Goal: Information Seeking & Learning: Find specific fact

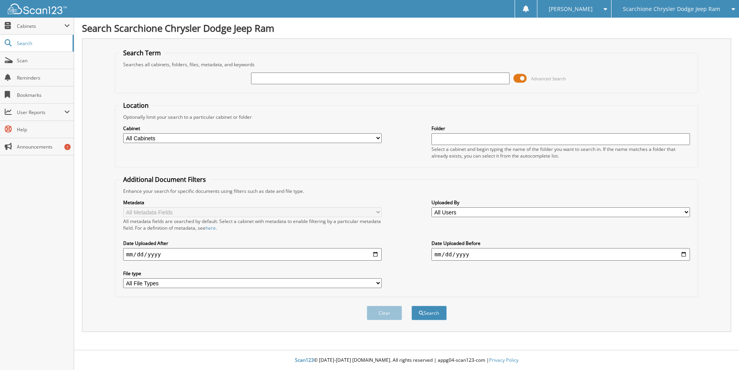
click at [305, 76] on input "text" at bounding box center [380, 79] width 258 height 12
type input "[US_STATE] EDISON"
click at [528, 80] on span "Advanced Search" at bounding box center [539, 79] width 53 height 12
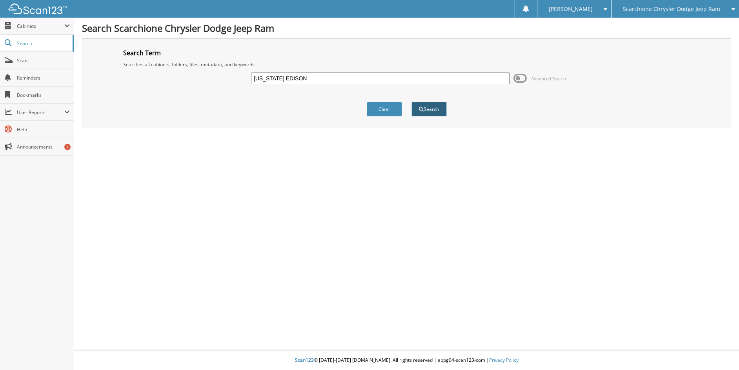
click at [422, 108] on span "submit" at bounding box center [421, 109] width 5 height 5
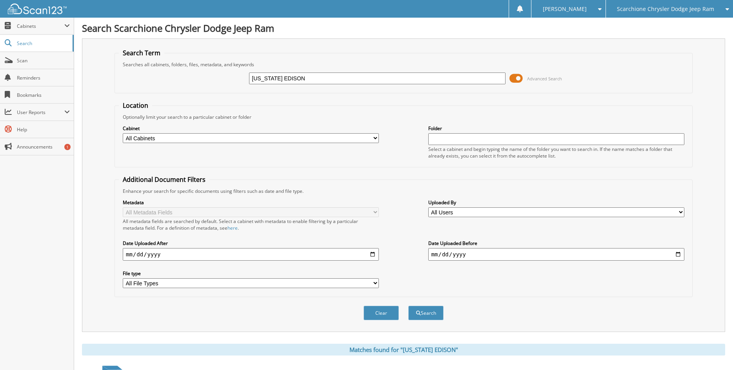
click at [515, 78] on span at bounding box center [515, 79] width 13 height 12
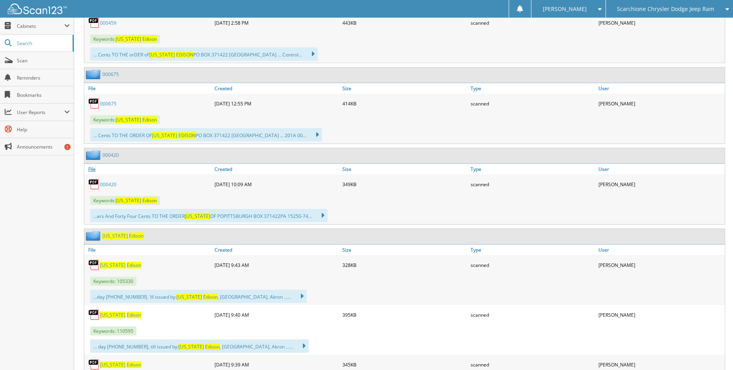
scroll to position [3176, 0]
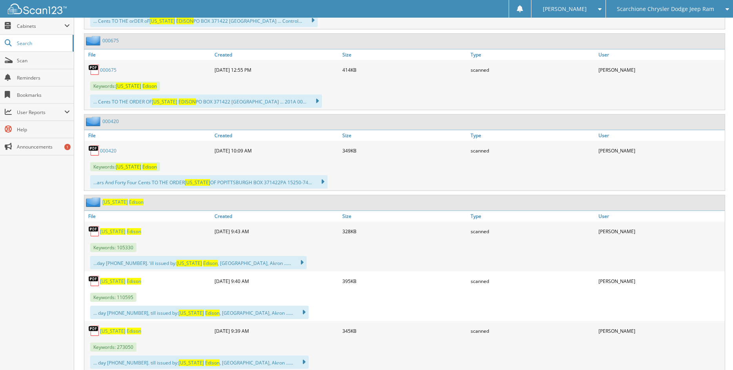
click at [104, 231] on span "Ohio" at bounding box center [112, 231] width 25 height 7
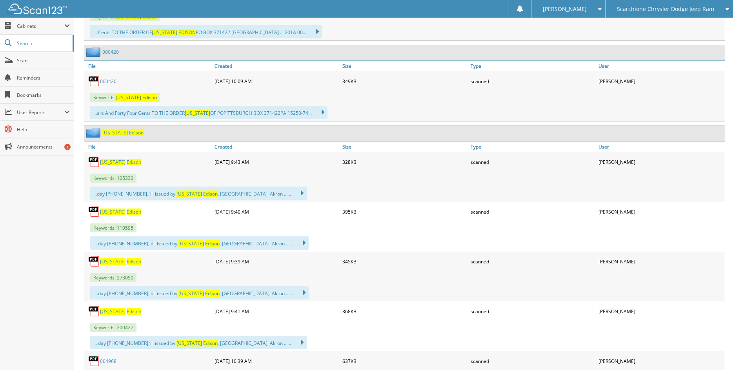
scroll to position [3254, 0]
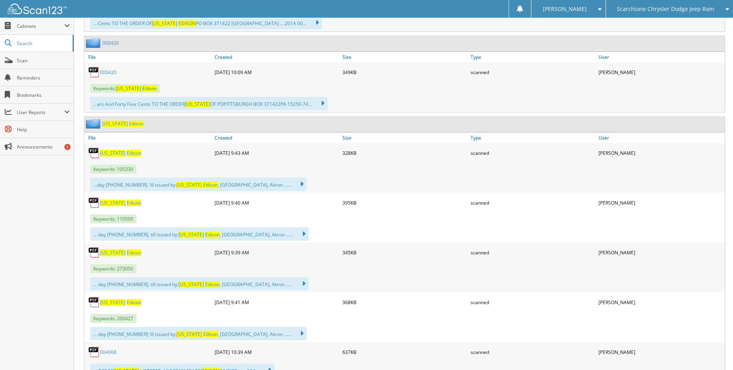
click at [107, 204] on span "Ohio" at bounding box center [112, 203] width 25 height 7
click at [105, 254] on span "Ohio" at bounding box center [112, 252] width 25 height 7
click at [106, 318] on span "Keywords: 200427" at bounding box center [113, 318] width 46 height 9
click at [106, 305] on span "Ohio" at bounding box center [112, 302] width 25 height 7
